Goal: Communication & Community: Answer question/provide support

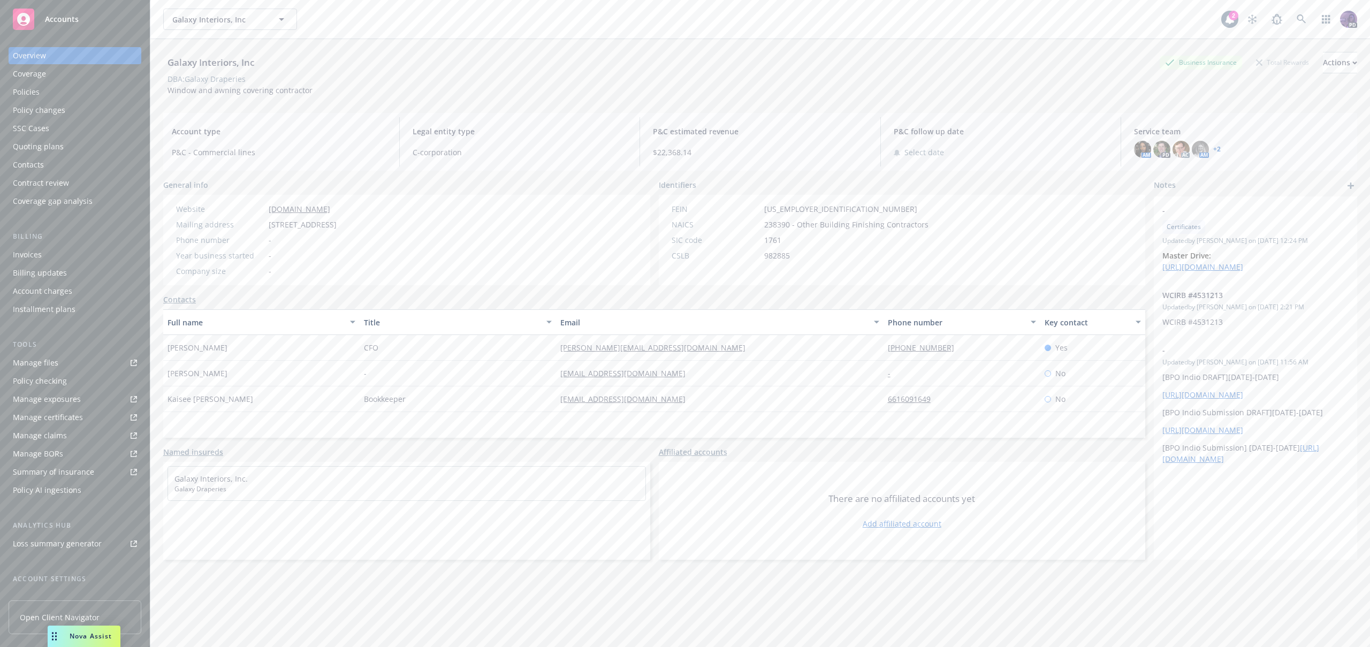
drag, startPoint x: 75, startPoint y: 635, endPoint x: 108, endPoint y: 636, distance: 32.7
click at [75, 635] on span "Nova Assist" at bounding box center [91, 636] width 42 height 9
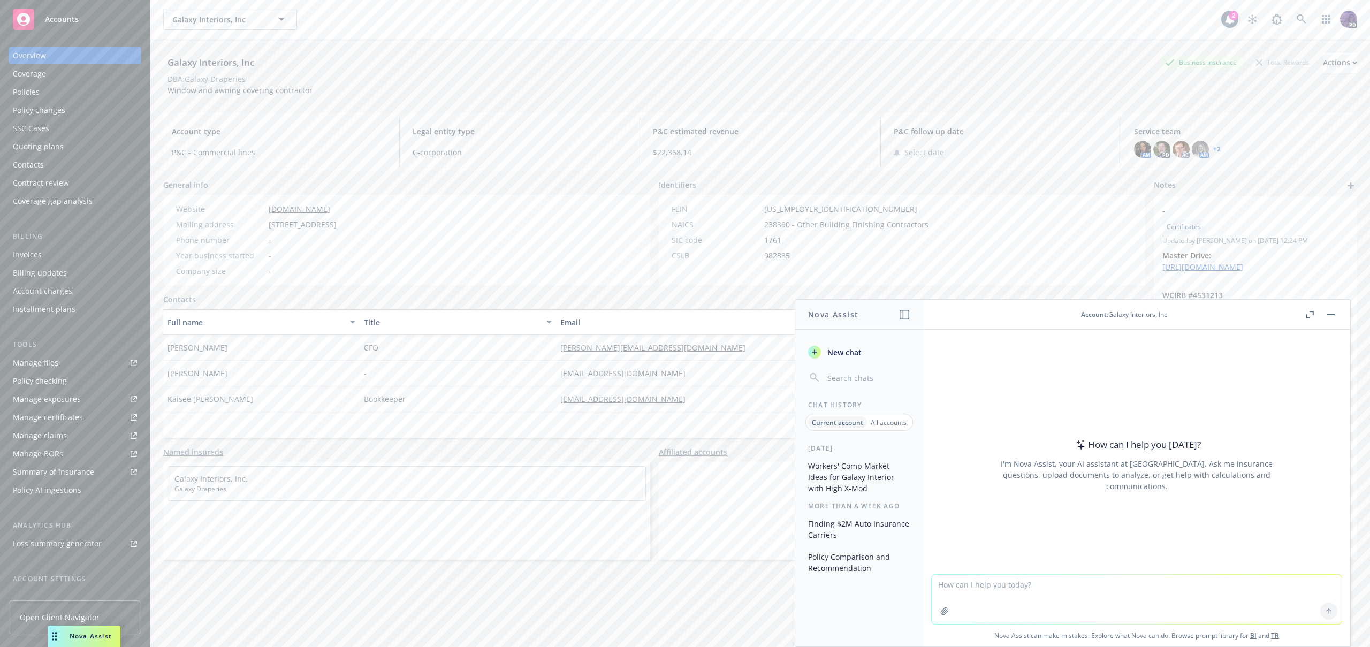
click at [1094, 579] on textarea at bounding box center [1137, 599] width 410 height 49
paste textarea "galaxy interiors - the PEO coi shows [DATE]-[DATE] - should i update Nav to ref…"
type textarea "galaxy interiors - the PEO coi shows [DATE]-[DATE] - should i update Nav to ref…"
click at [1325, 608] on icon at bounding box center [1328, 611] width 7 height 7
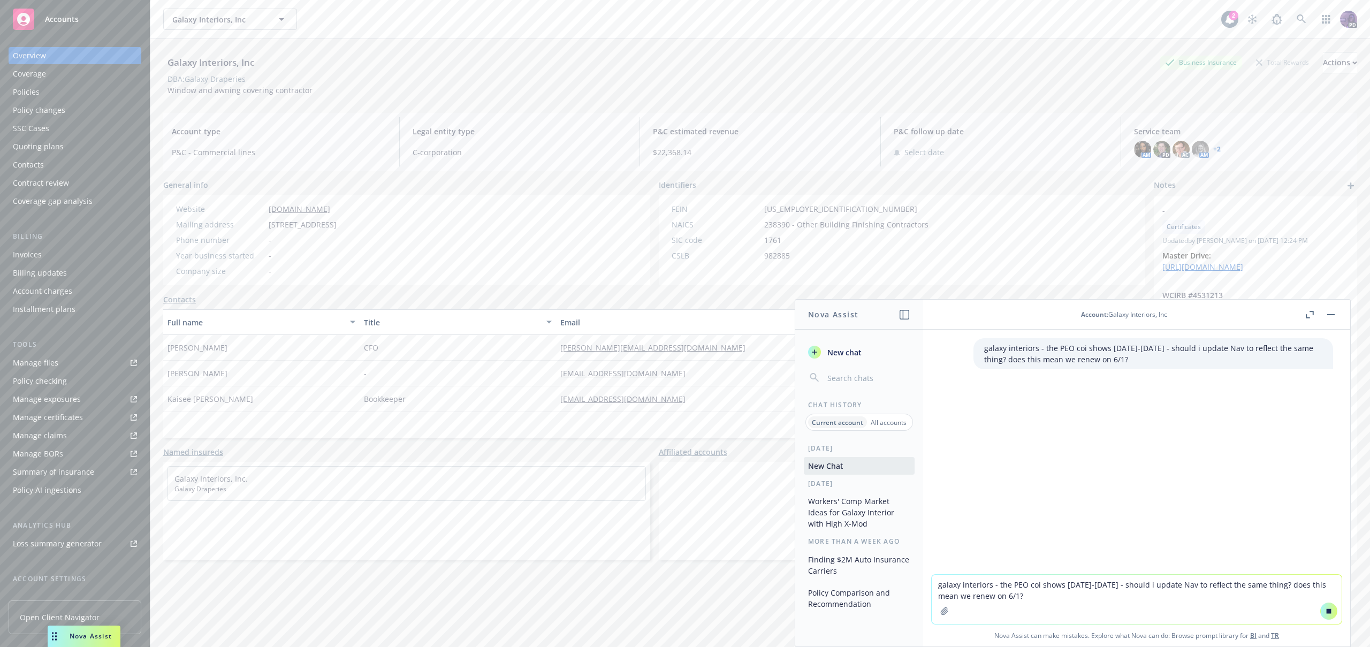
click at [1178, 609] on textarea "galaxy interiors - the PEO coi shows [DATE]-[DATE] - should i update Nav to ref…" at bounding box center [1137, 599] width 410 height 49
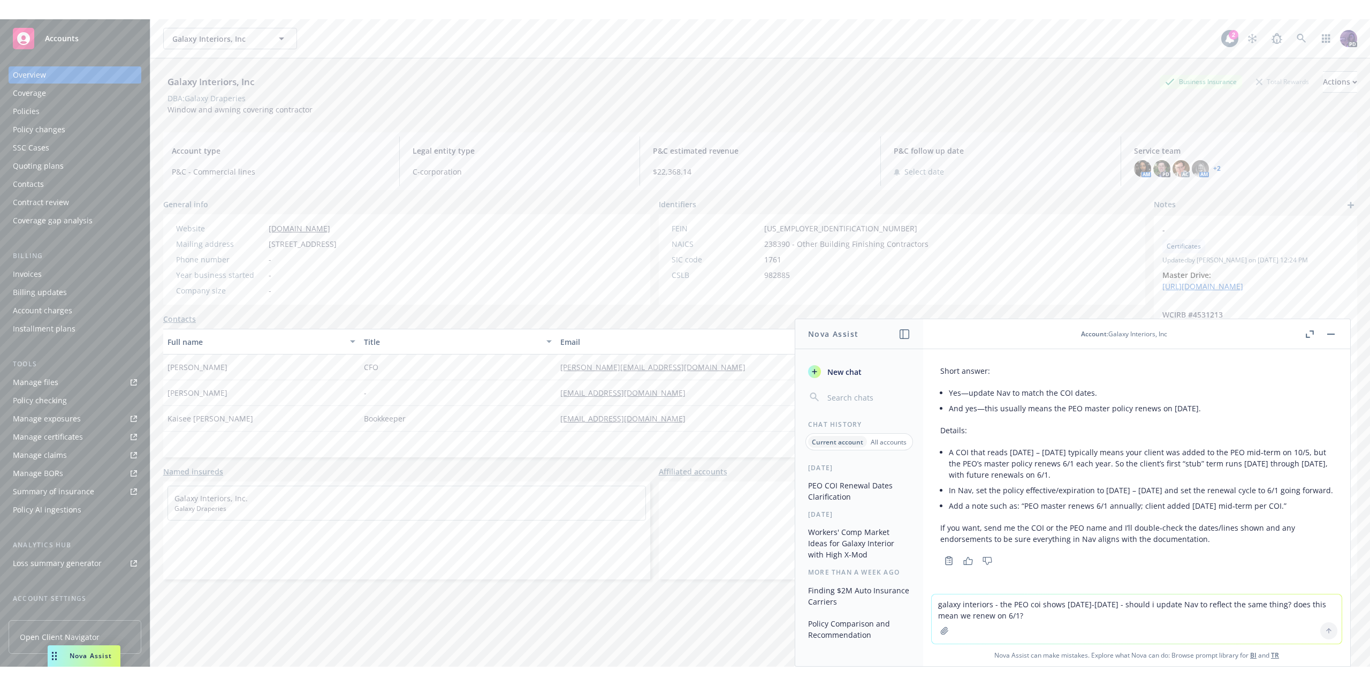
scroll to position [52, 0]
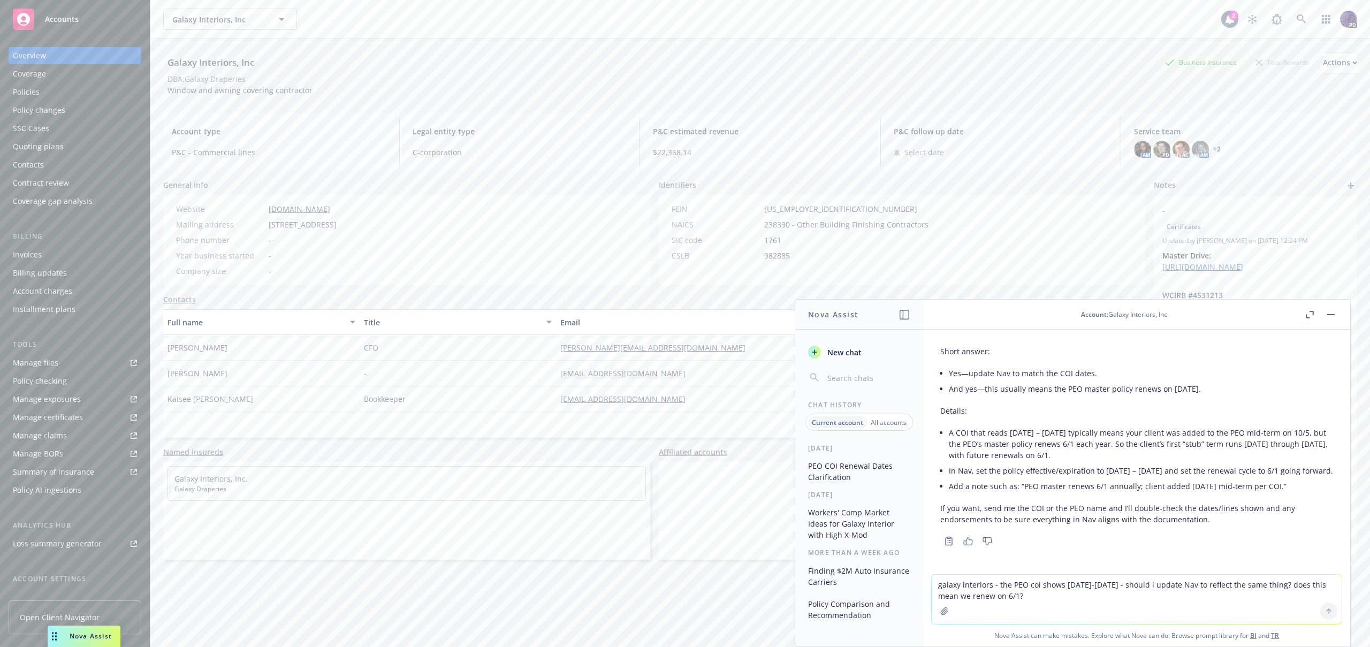
click at [1003, 489] on li "Add a note such as: “PEO master renews 6/1 annually; client added [DATE] mid‑te…" at bounding box center [1141, 487] width 384 height 16
copy div "Add a note such as: “PEO master renews 6/1 annually; client added [DATE] mid‑te…"
